Goal: Transaction & Acquisition: Obtain resource

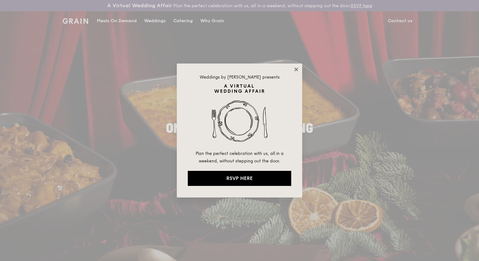
click at [296, 71] on icon at bounding box center [296, 70] width 6 height 6
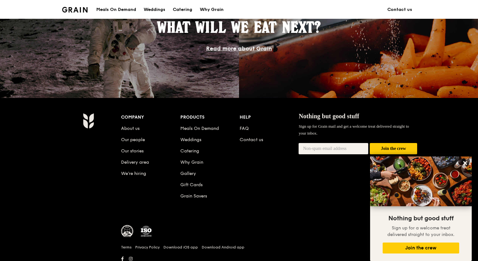
scroll to position [586, 0]
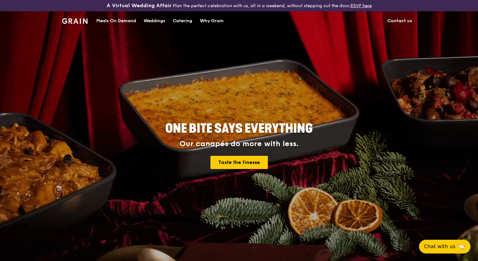
click at [177, 20] on div "Catering" at bounding box center [182, 21] width 19 height 19
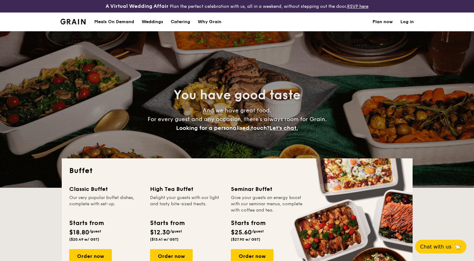
select select
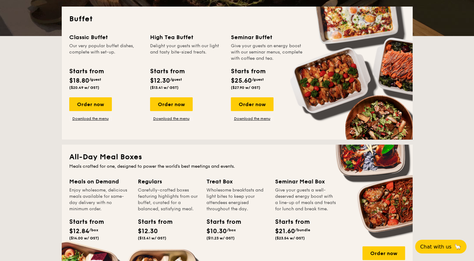
scroll to position [125, 0]
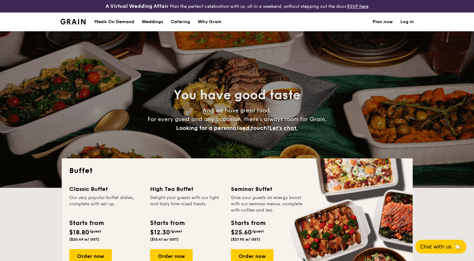
scroll to position [63, 0]
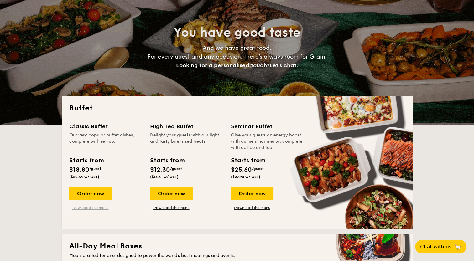
click at [89, 210] on link "Download the menu" at bounding box center [90, 208] width 43 height 5
